Goal: Task Accomplishment & Management: Manage account settings

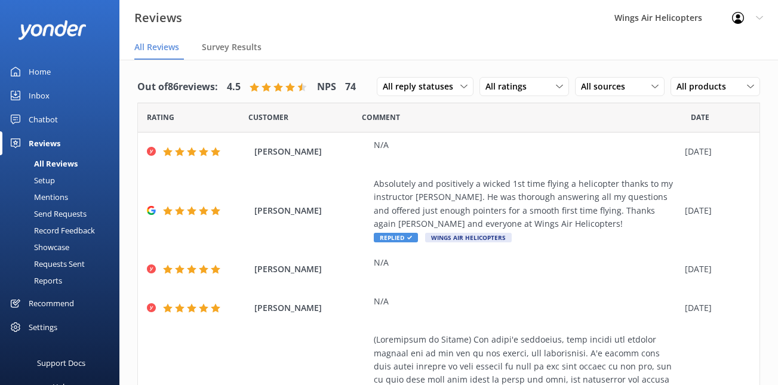
click at [69, 260] on div "Requests Sent" at bounding box center [46, 263] width 78 height 17
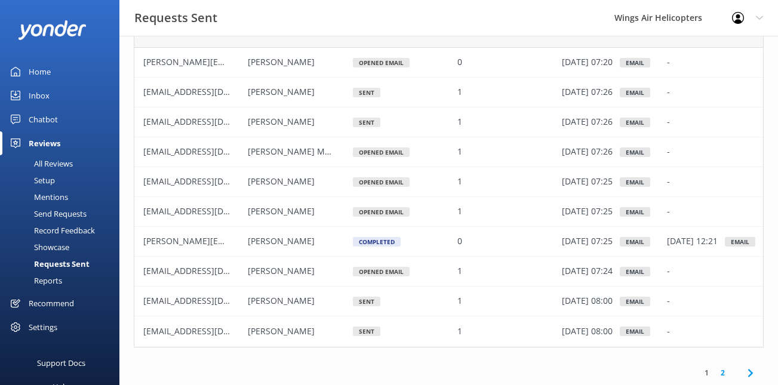
scroll to position [86, 0]
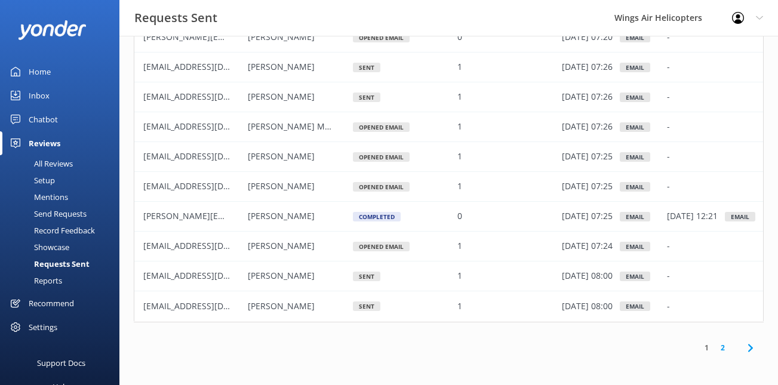
click at [722, 349] on link "2" at bounding box center [723, 347] width 16 height 11
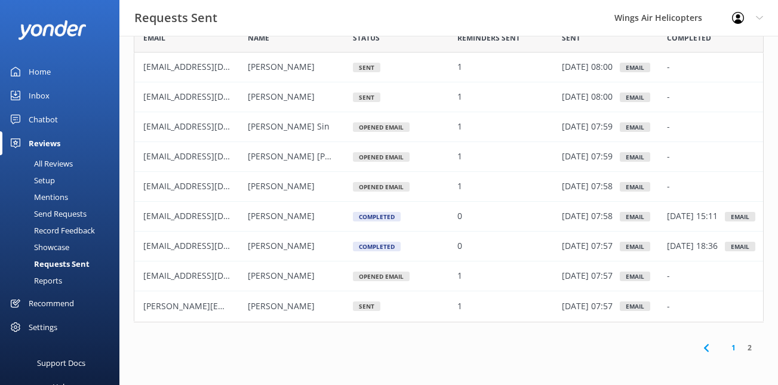
scroll to position [300, 630]
click at [703, 351] on icon at bounding box center [706, 348] width 14 height 14
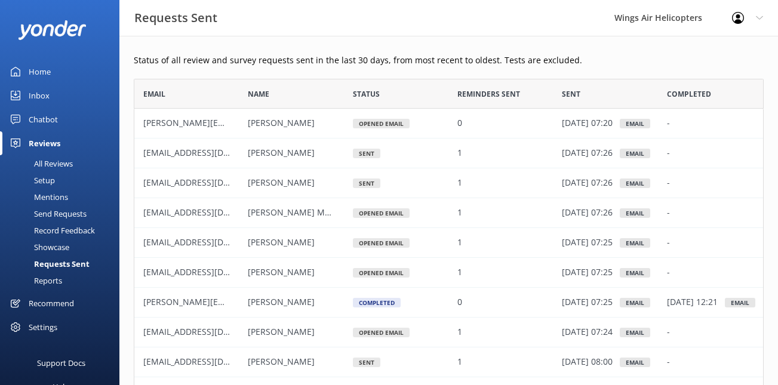
scroll to position [86, 0]
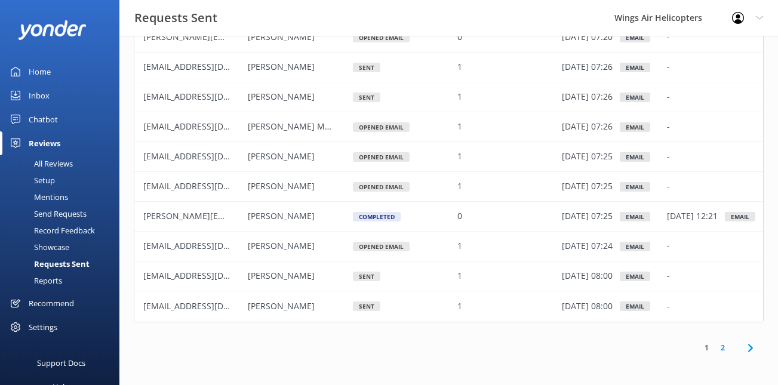
click at [725, 353] on link "2" at bounding box center [723, 347] width 16 height 11
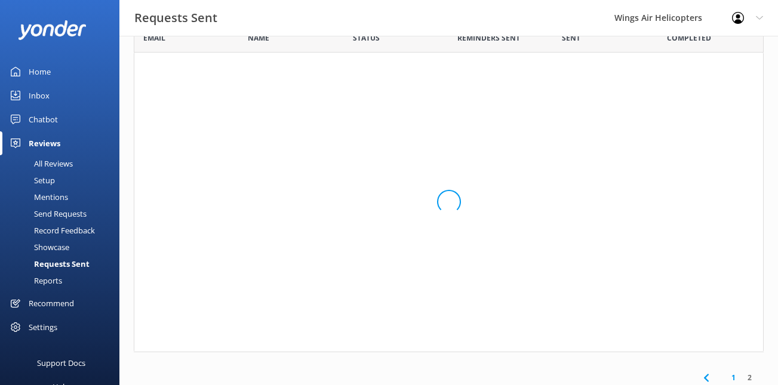
scroll to position [300, 630]
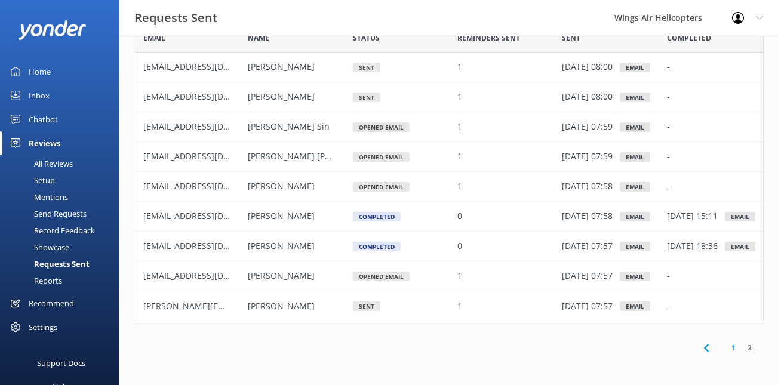
click at [734, 349] on link "1" at bounding box center [733, 347] width 16 height 11
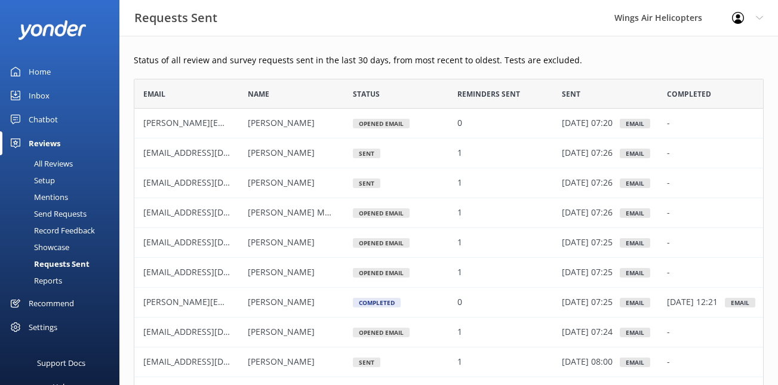
click at [66, 260] on div "Requests Sent" at bounding box center [48, 263] width 82 height 17
